Goal: Navigation & Orientation: Understand site structure

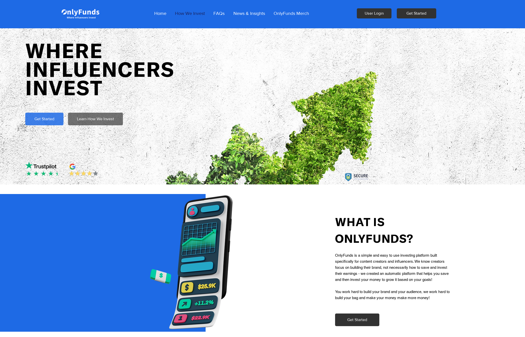
click at [199, 13] on p "How We Invest" at bounding box center [189, 13] width 35 height 13
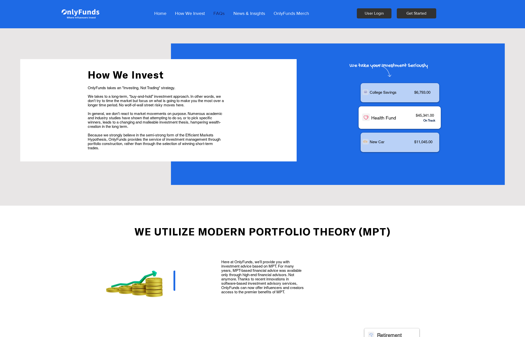
click at [221, 13] on p "FAQs" at bounding box center [219, 13] width 16 height 13
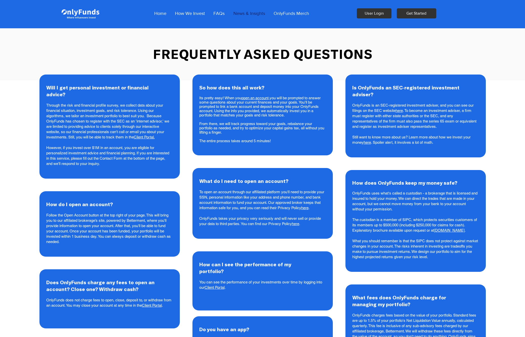
click at [259, 14] on p "News & Insights" at bounding box center [249, 13] width 37 height 13
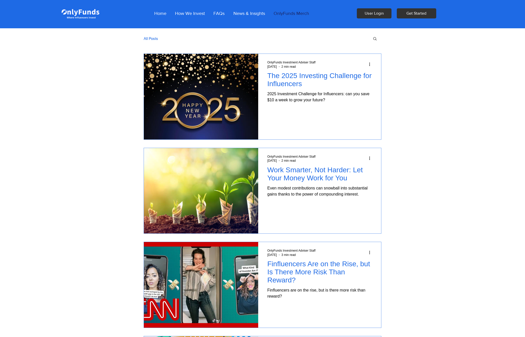
click at [295, 15] on p "OnlyFunds Merch" at bounding box center [291, 13] width 40 height 13
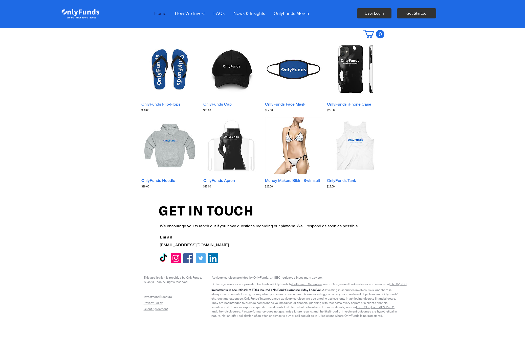
click at [161, 14] on p "Home" at bounding box center [160, 13] width 17 height 13
